Goal: Obtain resource: Obtain resource

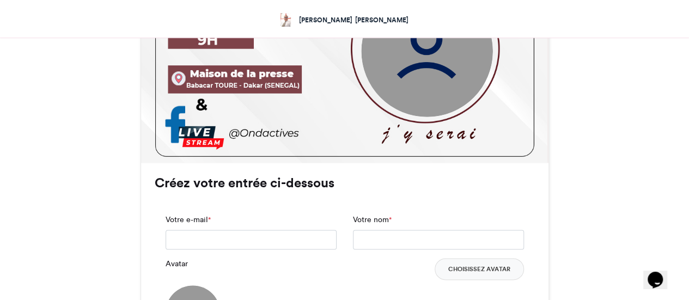
scroll to position [653, 0]
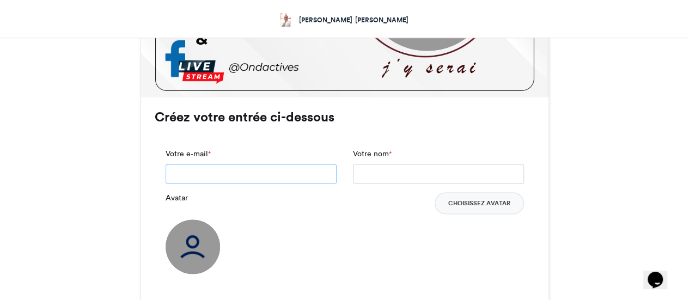
click at [207, 169] on input "Votre e-mail *" at bounding box center [250, 174] width 171 height 20
type input "**********"
click at [377, 175] on input "Votre nom *" at bounding box center [438, 174] width 171 height 20
type input "**********"
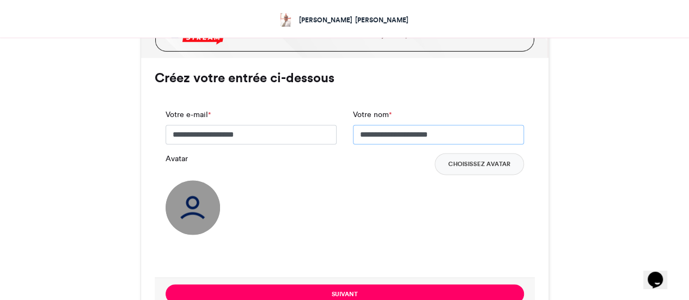
scroll to position [762, 0]
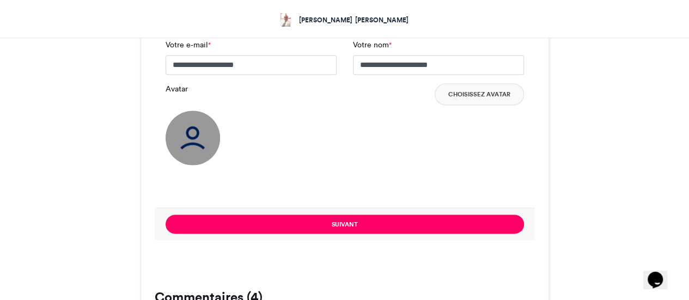
click at [190, 143] on img at bounding box center [192, 137] width 54 height 54
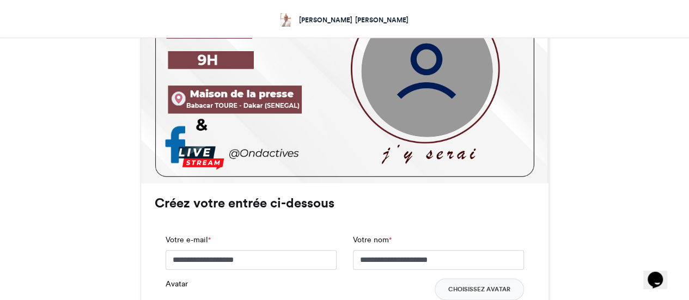
scroll to position [544, 0]
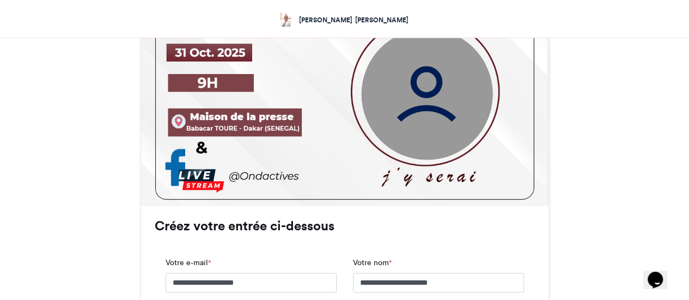
click at [421, 102] on img at bounding box center [426, 93] width 131 height 131
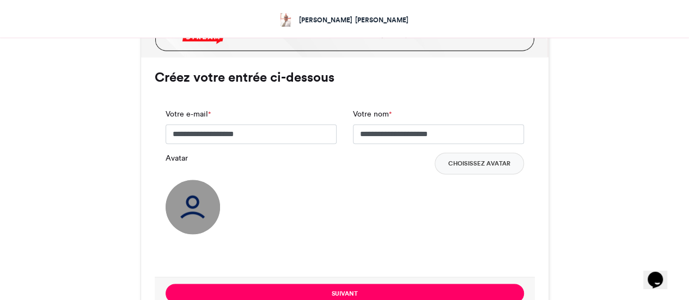
scroll to position [708, 0]
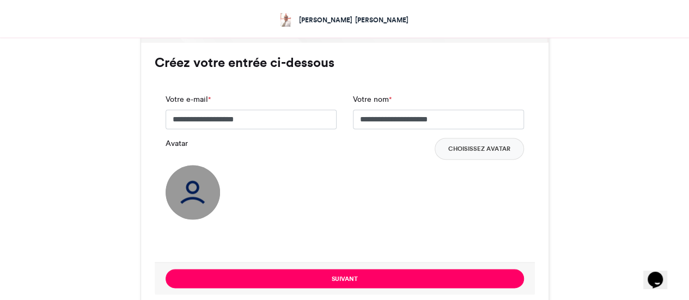
click at [187, 194] on img at bounding box center [192, 192] width 54 height 54
click at [197, 194] on img at bounding box center [192, 192] width 54 height 54
click at [190, 203] on img at bounding box center [192, 192] width 54 height 54
click at [464, 152] on font "Choisissez Avatar" at bounding box center [479, 149] width 62 height 8
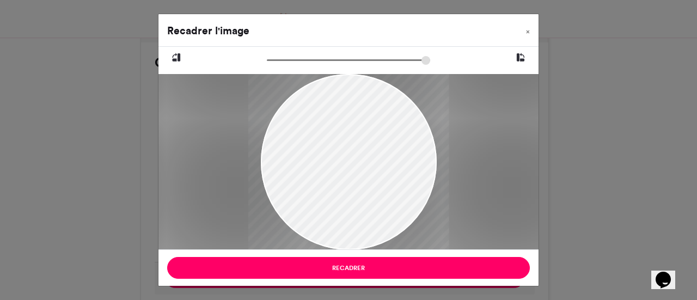
drag, startPoint x: 272, startPoint y: 59, endPoint x: 285, endPoint y: 59, distance: 12.5
click at [285, 59] on input "zoom" at bounding box center [348, 60] width 163 height 10
click at [355, 138] on div at bounding box center [348, 166] width 200 height 200
drag, startPoint x: 284, startPoint y: 60, endPoint x: 278, endPoint y: 60, distance: 6.5
type input "******"
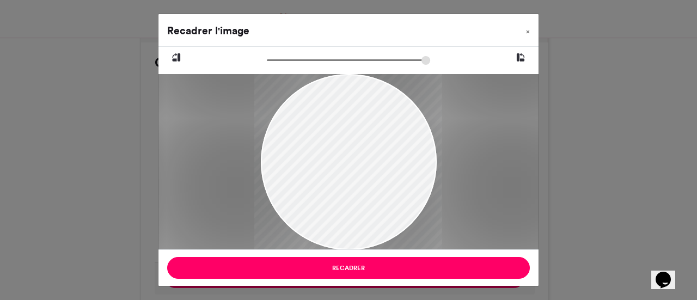
click at [278, 60] on input "zoom" at bounding box center [348, 60] width 163 height 10
click at [360, 140] on div at bounding box center [346, 165] width 187 height 187
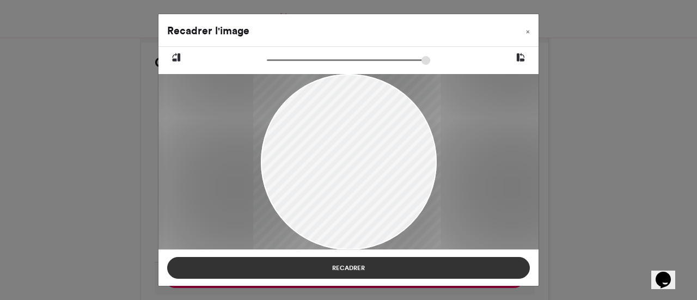
click at [352, 273] on button "Recadrer" at bounding box center [348, 268] width 362 height 22
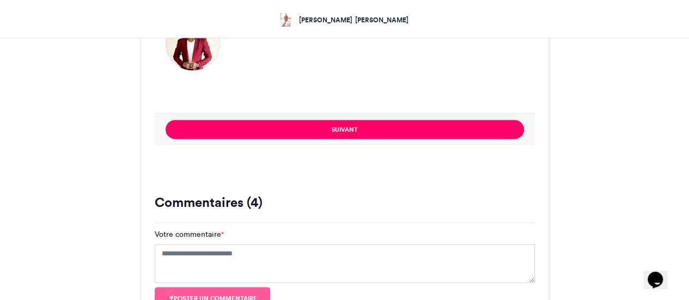
scroll to position [871, 0]
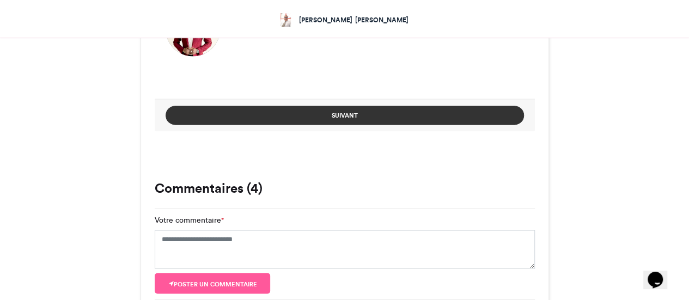
click at [364, 116] on button "Suivant" at bounding box center [344, 115] width 358 height 19
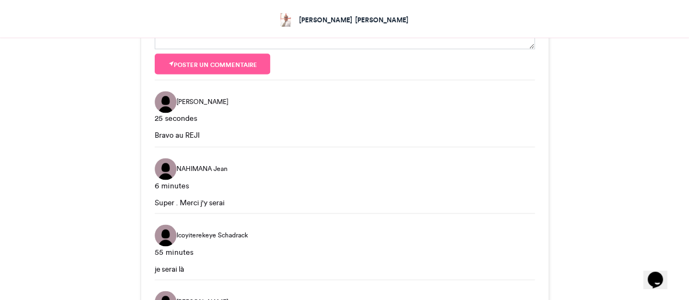
scroll to position [675, 0]
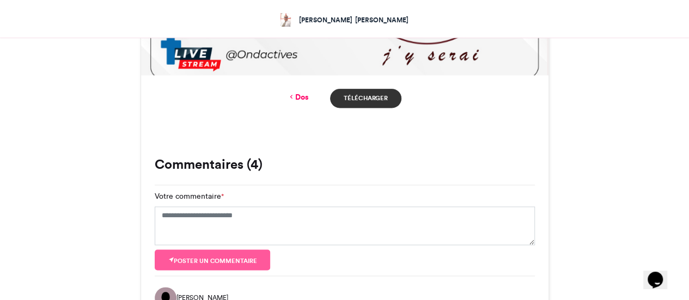
click at [365, 101] on font "Télécharger" at bounding box center [365, 98] width 44 height 8
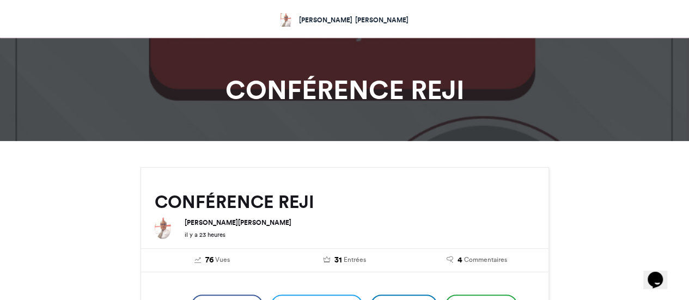
scroll to position [0, 0]
